Goal: Task Accomplishment & Management: Use online tool/utility

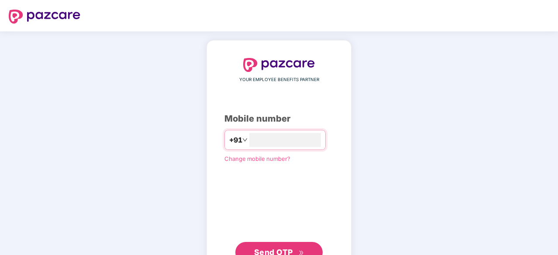
scroll to position [33, 0]
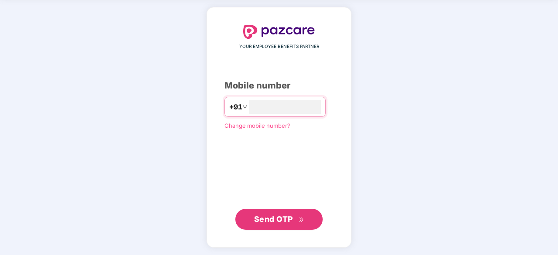
type input "**********"
click at [276, 221] on span "Send OTP" at bounding box center [273, 218] width 39 height 9
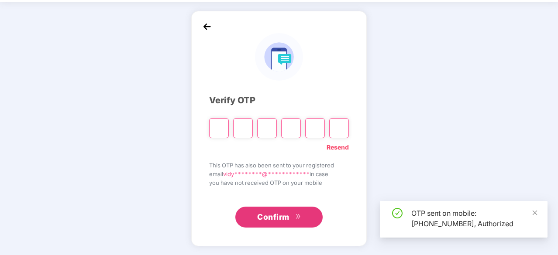
scroll to position [29, 0]
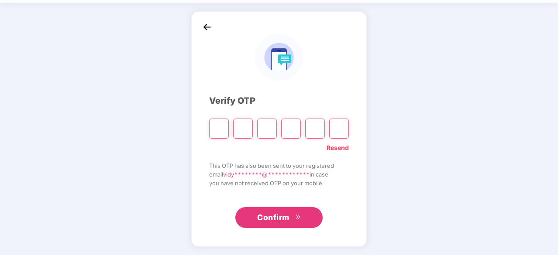
type input "*"
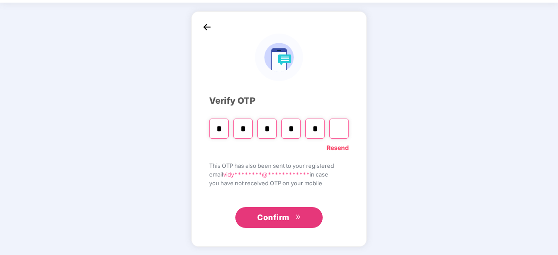
type input "*"
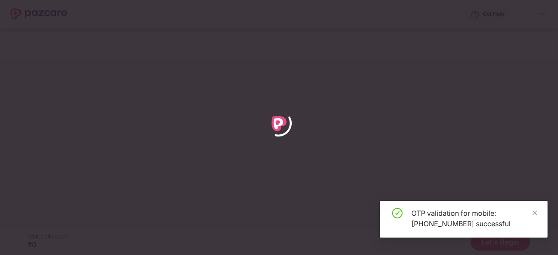
click at [413, 189] on div at bounding box center [279, 127] width 558 height 255
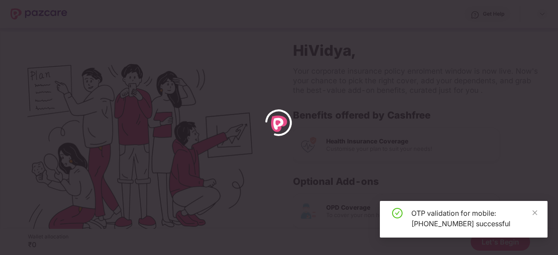
click at [531, 213] on div "OTP validation for mobile: [PHONE_NUMBER] successful" at bounding box center [474, 218] width 126 height 21
click at [533, 216] on span at bounding box center [535, 212] width 6 height 7
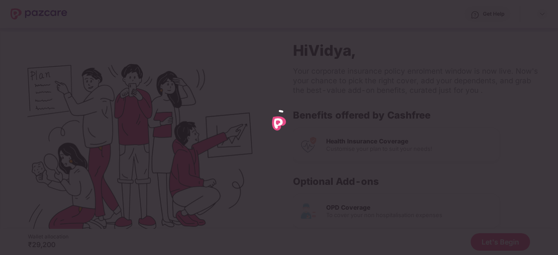
click at [377, 182] on div at bounding box center [279, 127] width 558 height 255
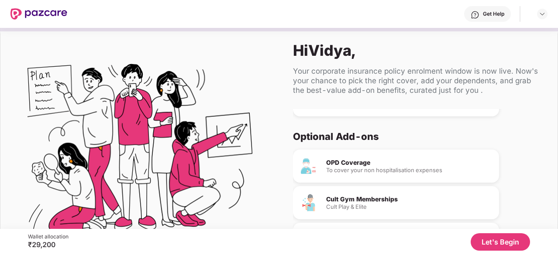
scroll to position [46, 0]
click at [348, 159] on div "OPD Coverage" at bounding box center [409, 162] width 166 height 6
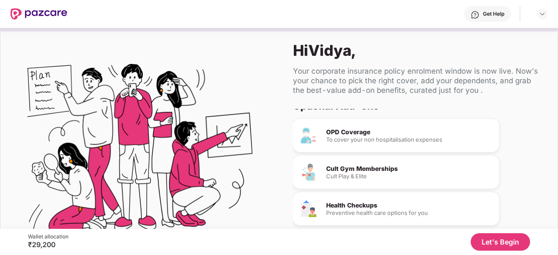
click at [495, 241] on button "Let's Begin" at bounding box center [500, 242] width 59 height 17
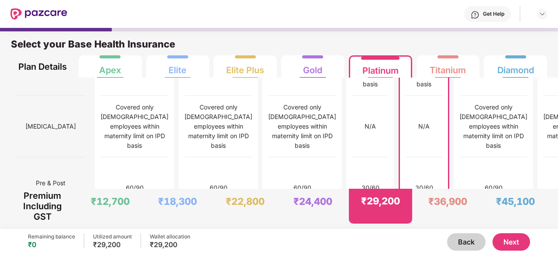
scroll to position [901, 0]
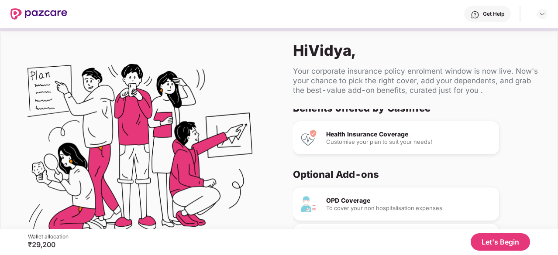
scroll to position [8, 0]
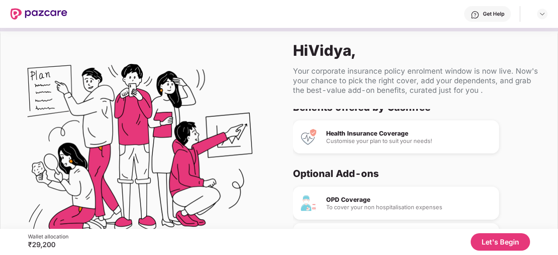
click at [361, 139] on div "Customise your plan to suit your needs!" at bounding box center [409, 141] width 166 height 6
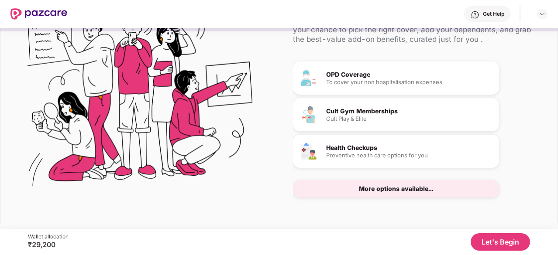
scroll to position [0, 0]
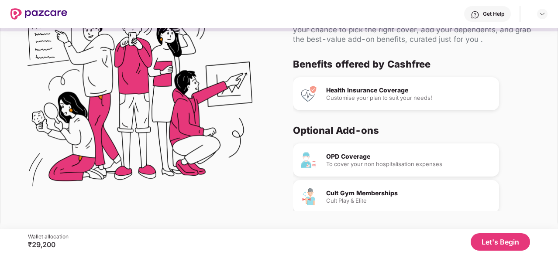
click at [513, 247] on button "Let's Begin" at bounding box center [500, 242] width 59 height 17
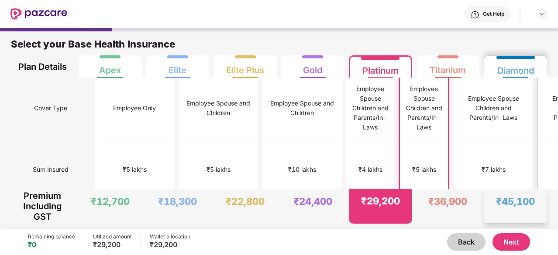
scroll to position [4, 0]
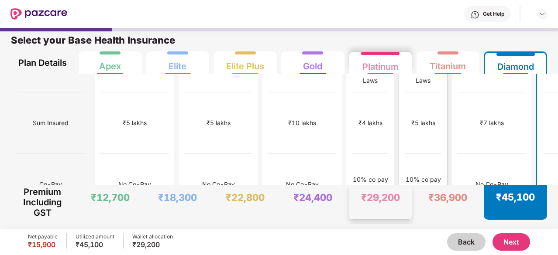
scroll to position [0, 0]
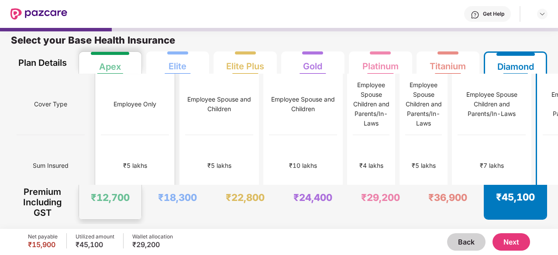
click at [113, 100] on div "Employee Only" at bounding box center [134, 105] width 43 height 10
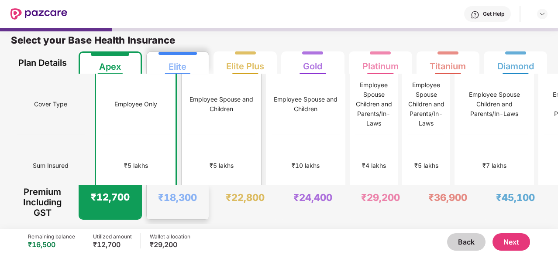
click at [187, 124] on div "Employee Spouse and Children" at bounding box center [221, 105] width 68 height 62
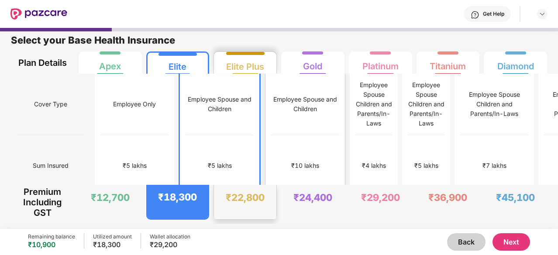
click at [271, 143] on div "₹10 lakhs" at bounding box center [305, 166] width 68 height 62
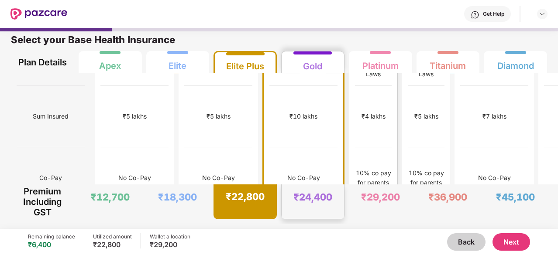
scroll to position [12, 0]
